Goal: Find specific page/section: Find specific page/section

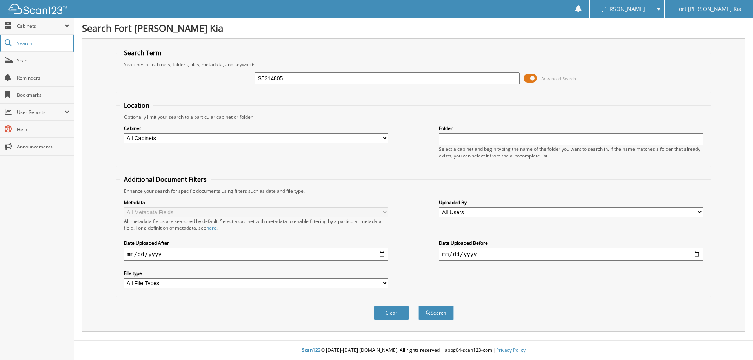
type input "S5314805"
click at [419, 306] on button "Search" at bounding box center [436, 313] width 35 height 15
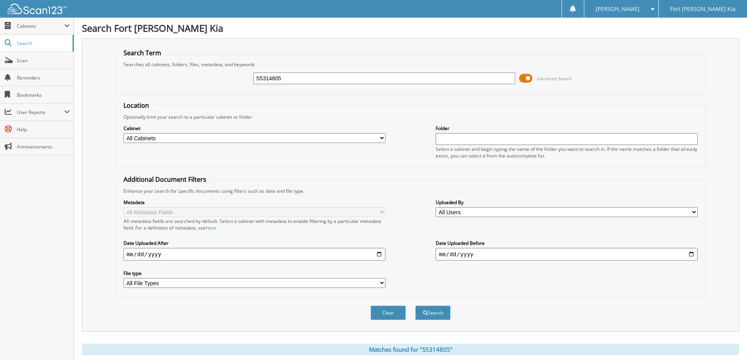
click at [528, 80] on span at bounding box center [525, 79] width 13 height 12
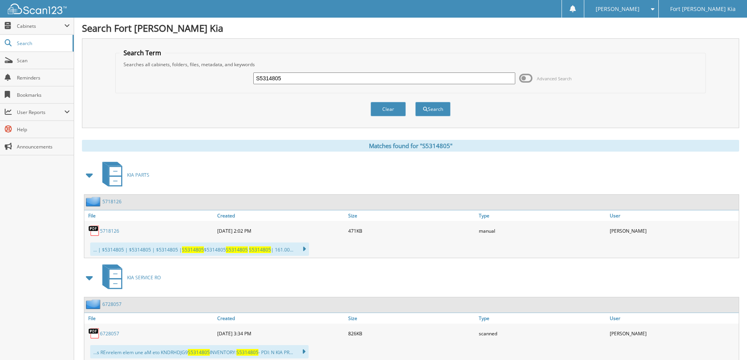
click at [92, 176] on span at bounding box center [89, 175] width 11 height 14
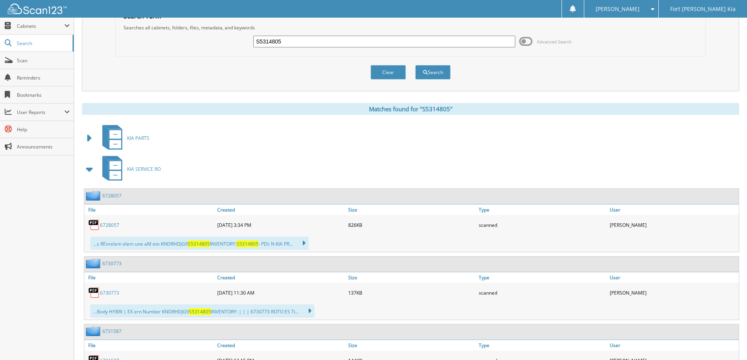
scroll to position [78, 0]
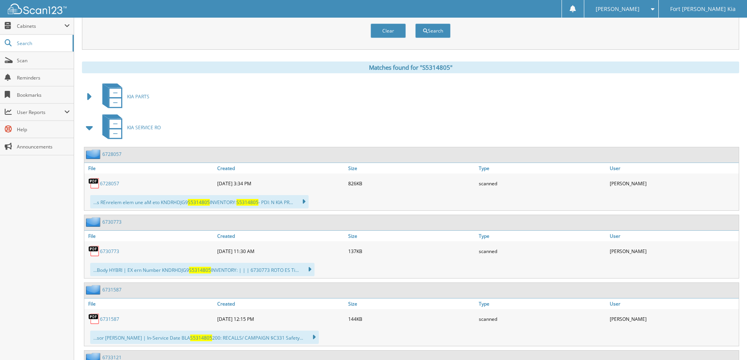
click at [86, 129] on span at bounding box center [89, 128] width 11 height 14
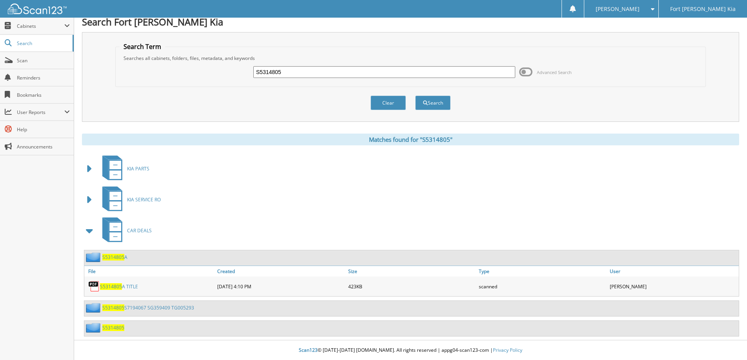
click at [138, 308] on link "S5314805 S7194067 SG359409 TG005293" at bounding box center [148, 308] width 92 height 7
